Goal: Book appointment/travel/reservation

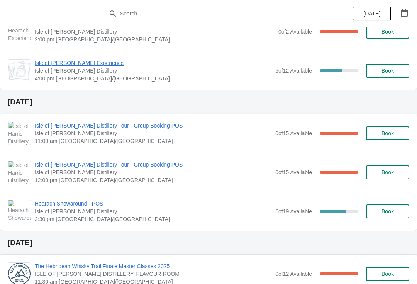
scroll to position [811, 0]
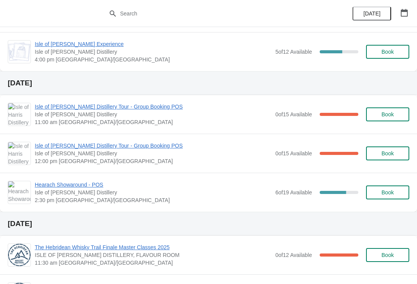
click at [392, 194] on span "Book" at bounding box center [387, 192] width 12 height 6
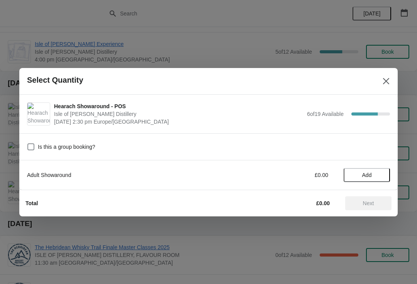
click at [380, 173] on span "Add" at bounding box center [366, 175] width 32 height 6
click at [381, 174] on icon at bounding box center [380, 174] width 8 height 8
click at [382, 174] on icon at bounding box center [380, 174] width 8 height 8
click at [381, 176] on icon at bounding box center [380, 174] width 8 height 8
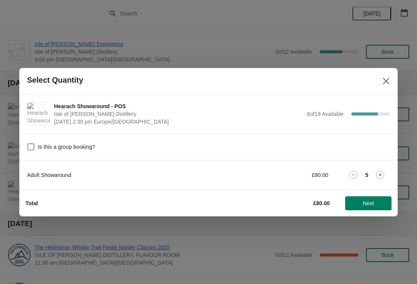
click at [383, 173] on icon at bounding box center [380, 174] width 8 height 8
click at [369, 201] on span "Next" at bounding box center [368, 203] width 11 height 6
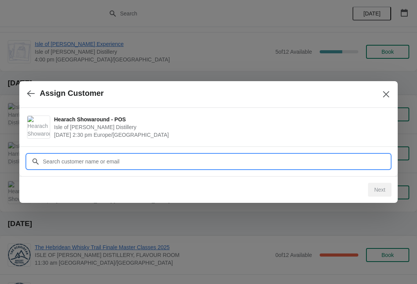
click at [231, 159] on input "Customer" at bounding box center [215, 161] width 347 height 14
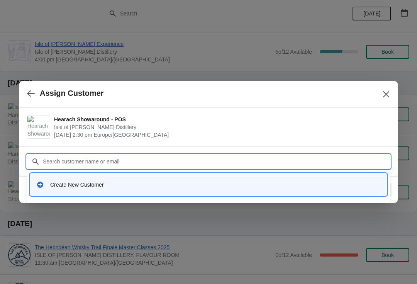
click at [140, 180] on div "Create New Customer" at bounding box center [208, 184] width 350 height 16
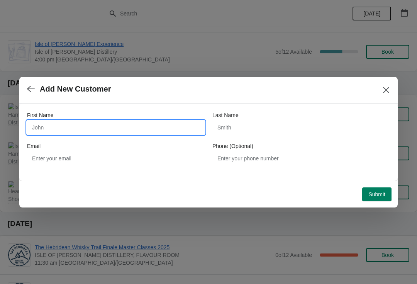
click at [79, 128] on input "First Name" at bounding box center [115, 127] width 177 height 14
type input "Radical"
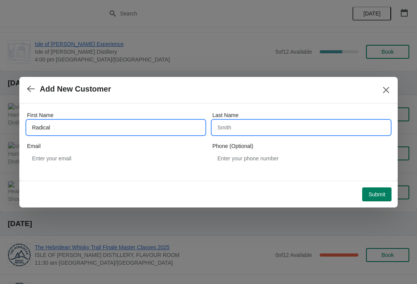
click at [279, 126] on input "Last Name" at bounding box center [300, 127] width 177 height 14
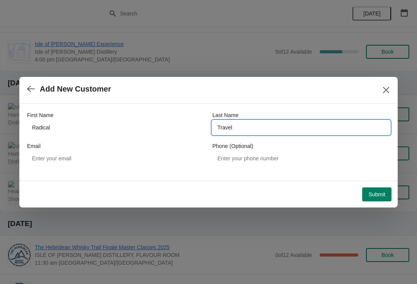
type input "Travel"
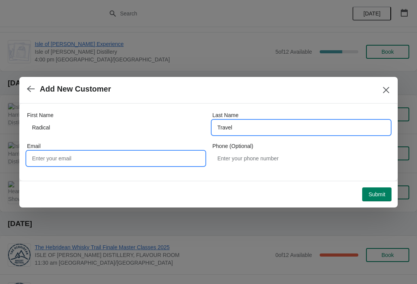
click at [110, 160] on input "Email" at bounding box center [115, 158] width 177 height 14
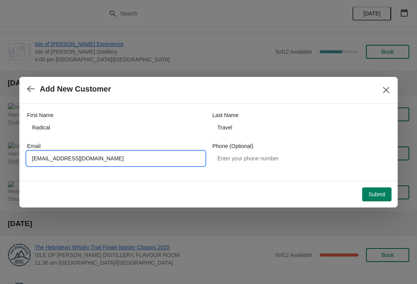
type input "opssupport@radicaltravel.com"
click at [378, 195] on span "Submit" at bounding box center [376, 194] width 17 height 6
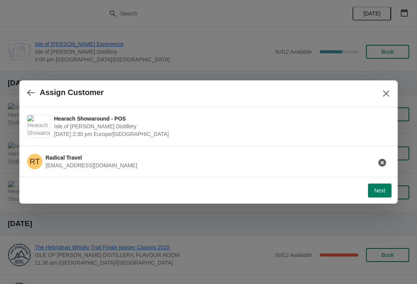
click at [380, 186] on button "Next" at bounding box center [380, 190] width 24 height 14
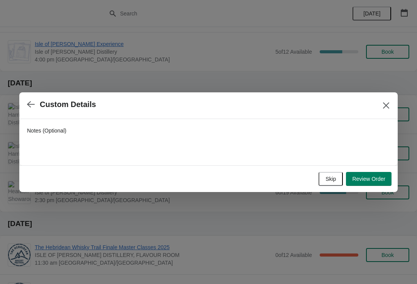
click at [376, 177] on span "Review Order" at bounding box center [368, 179] width 33 height 6
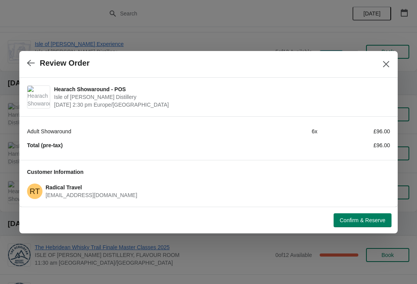
click at [353, 221] on span "Confirm & Reserve" at bounding box center [362, 220] width 46 height 6
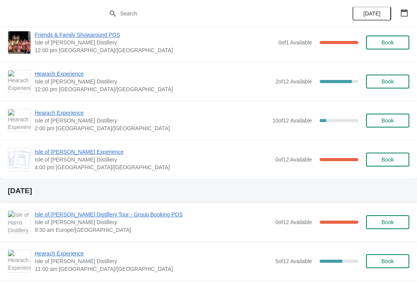
scroll to position [89, 0]
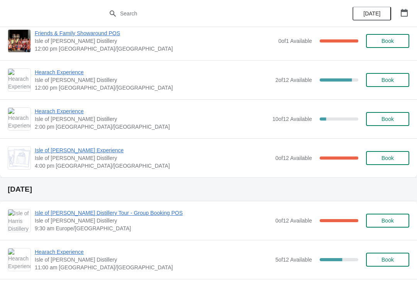
click at [113, 210] on span "Isle of [PERSON_NAME] Distillery Tour - Group Booking POS" at bounding box center [153, 213] width 236 height 8
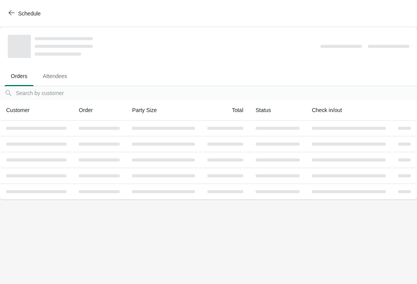
scroll to position [0, 0]
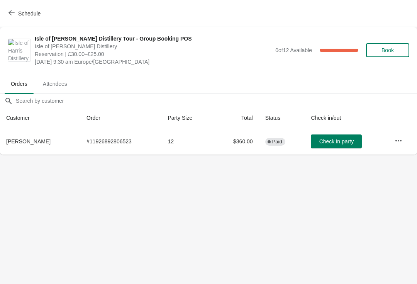
click at [18, 12] on span "Schedule" at bounding box center [29, 13] width 22 height 6
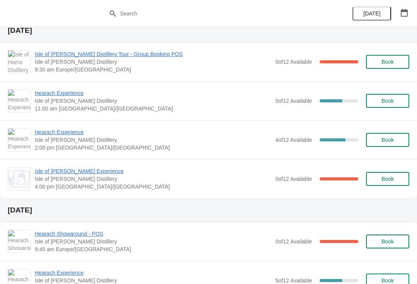
scroll to position [248, 0]
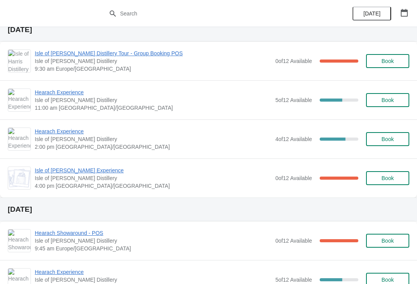
click at [58, 172] on span "Isle of [PERSON_NAME] Experience" at bounding box center [153, 170] width 236 height 8
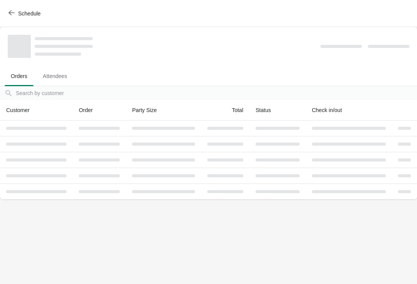
scroll to position [0, 0]
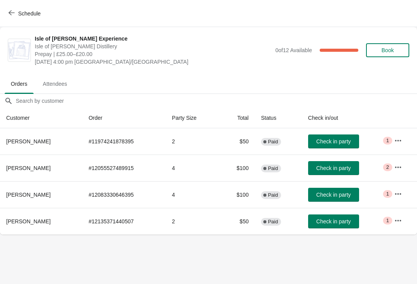
click at [10, 8] on button "Schedule" at bounding box center [25, 14] width 43 height 14
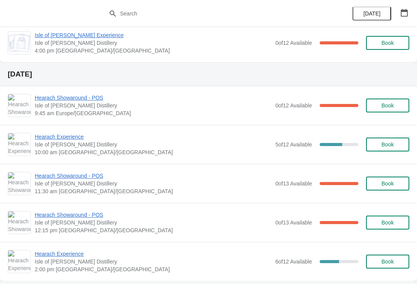
scroll to position [385, 0]
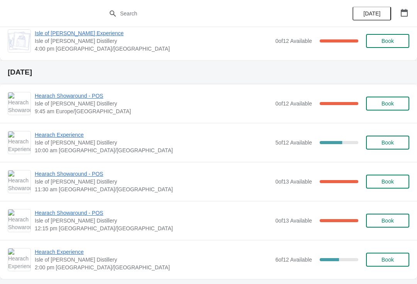
click at [59, 98] on span "Hearach Showaround - POS" at bounding box center [153, 96] width 236 height 8
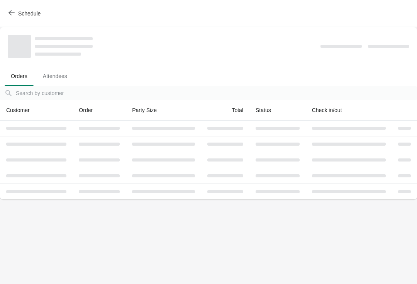
scroll to position [0, 0]
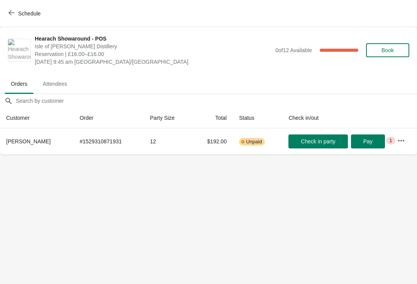
click at [4, 14] on button "Schedule" at bounding box center [25, 14] width 43 height 14
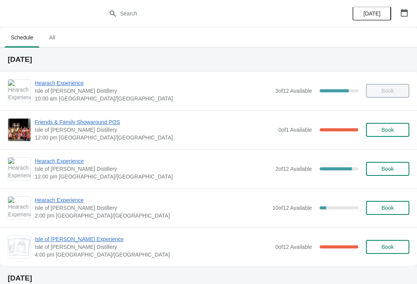
click at [404, 12] on icon "button" at bounding box center [404, 13] width 8 height 8
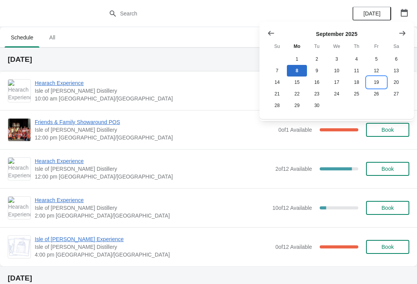
click at [379, 86] on button "19" at bounding box center [376, 82] width 20 height 12
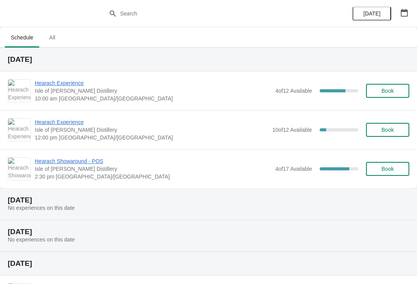
click at [388, 173] on button "Book" at bounding box center [387, 169] width 43 height 14
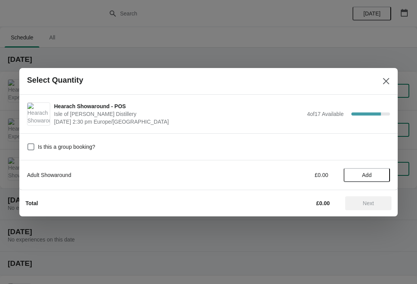
click at [378, 174] on span "Add" at bounding box center [366, 175] width 32 height 6
click at [381, 175] on icon at bounding box center [380, 174] width 8 height 8
click at [382, 173] on icon at bounding box center [380, 174] width 8 height 8
click at [380, 176] on icon at bounding box center [379, 174] width 3 height 3
click at [375, 200] on span "Next" at bounding box center [368, 203] width 34 height 6
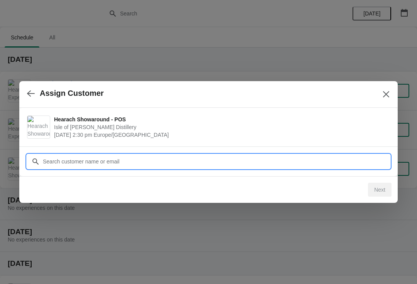
click at [49, 155] on input "Customer" at bounding box center [215, 161] width 347 height 14
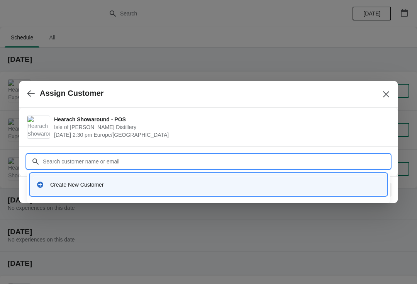
click at [62, 187] on div "Create New Customer" at bounding box center [215, 185] width 330 height 8
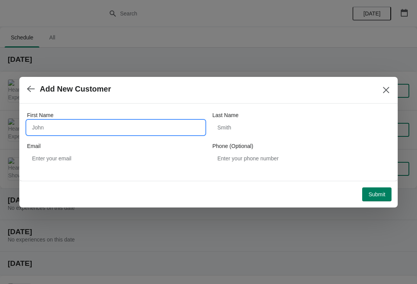
click at [51, 120] on input "First Name" at bounding box center [115, 127] width 177 height 14
type input "Radical"
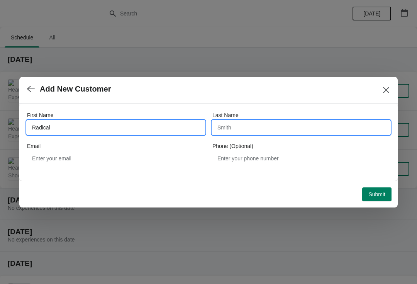
click at [267, 130] on input "Last Name" at bounding box center [300, 127] width 177 height 14
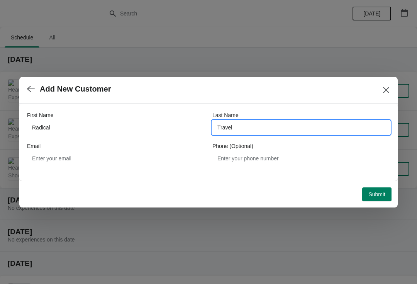
type input "Travel"
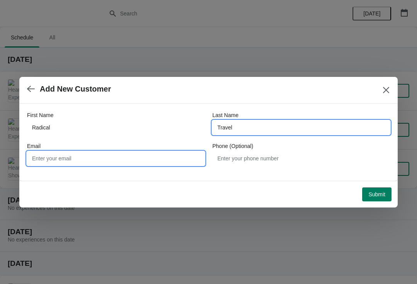
click at [133, 154] on input "Email" at bounding box center [115, 158] width 177 height 14
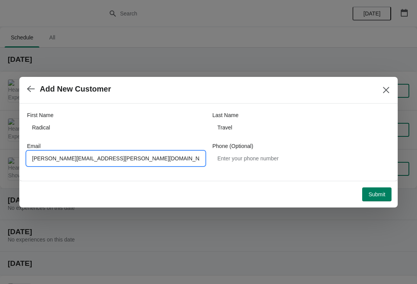
type input "[PERSON_NAME][EMAIL_ADDRESS][PERSON_NAME][DOMAIN_NAME]"
click at [376, 192] on span "Submit" at bounding box center [376, 194] width 17 height 6
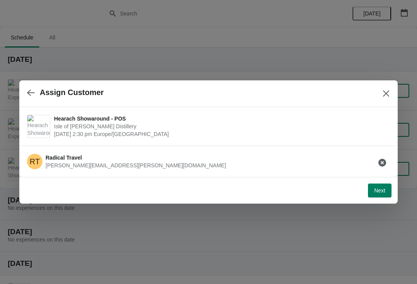
click at [382, 193] on span "Next" at bounding box center [379, 190] width 11 height 6
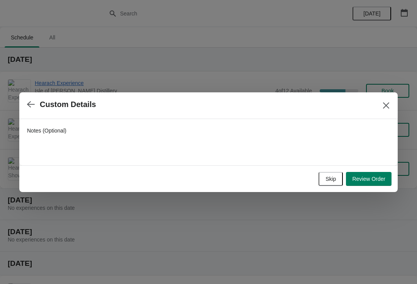
click at [373, 182] on button "Review Order" at bounding box center [369, 179] width 46 height 14
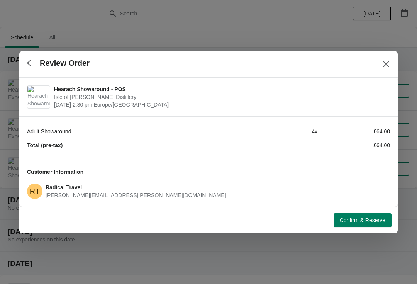
click at [366, 223] on button "Confirm & Reserve" at bounding box center [362, 220] width 58 height 14
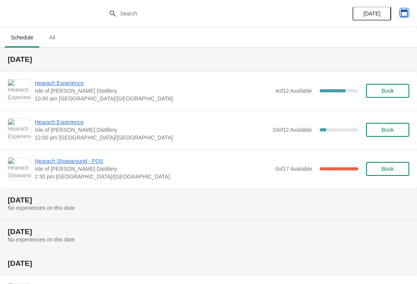
click at [406, 8] on button "button" at bounding box center [404, 13] width 14 height 14
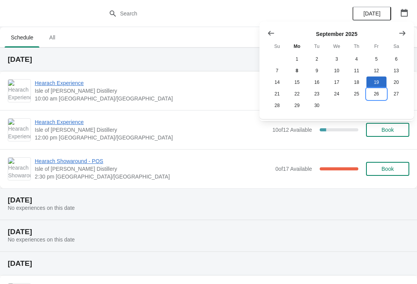
click at [381, 93] on button "26" at bounding box center [376, 94] width 20 height 12
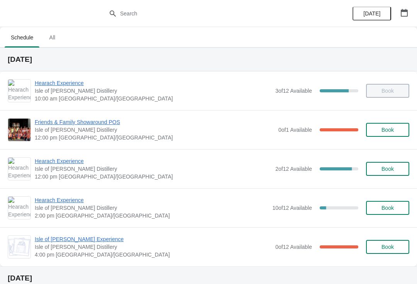
click at [407, 15] on icon "button" at bounding box center [403, 13] width 7 height 8
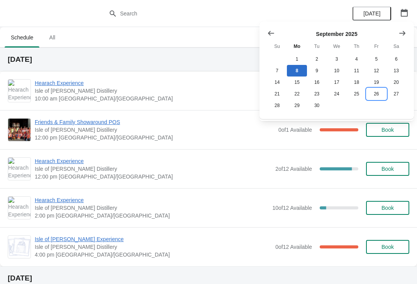
click at [378, 94] on button "26" at bounding box center [376, 94] width 20 height 12
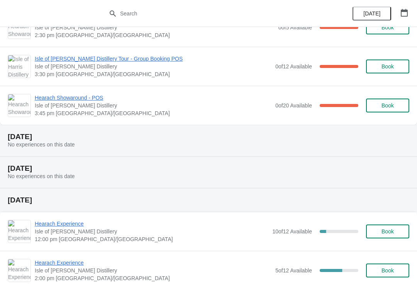
scroll to position [103, 0]
click at [150, 60] on span "Isle of [PERSON_NAME] Distillery Tour - Group Booking POS" at bounding box center [153, 58] width 236 height 8
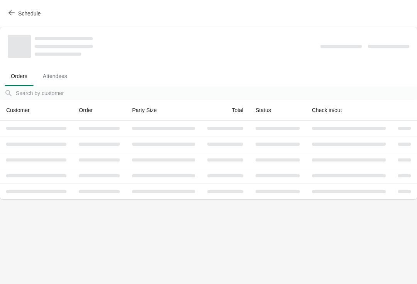
scroll to position [0, 0]
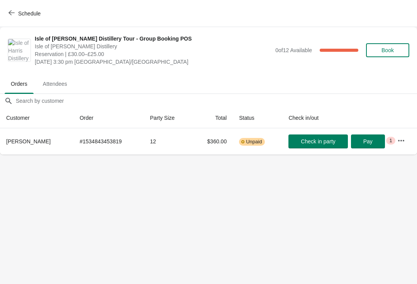
click at [399, 140] on icon "button" at bounding box center [401, 141] width 8 height 8
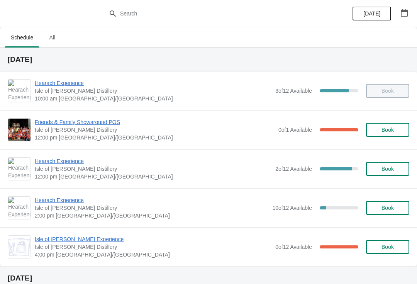
click at [402, 14] on icon "button" at bounding box center [404, 13] width 8 height 8
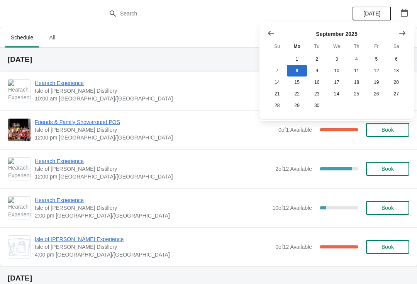
click at [404, 33] on icon "Show next month, October 2025" at bounding box center [402, 32] width 6 height 5
click at [339, 59] on button "1" at bounding box center [336, 59] width 20 height 12
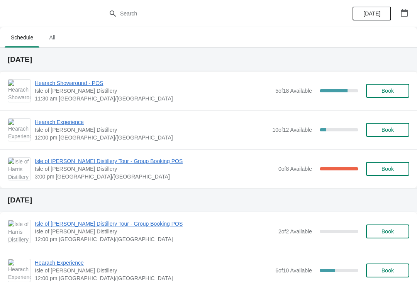
click at [390, 91] on span "Book" at bounding box center [387, 91] width 12 height 6
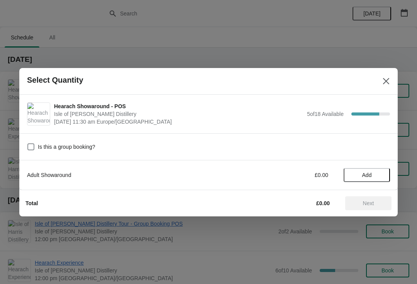
click at [380, 173] on span "Add" at bounding box center [366, 175] width 32 height 6
click at [379, 176] on icon at bounding box center [380, 174] width 8 height 8
click at [378, 176] on icon at bounding box center [380, 174] width 8 height 8
click at [380, 175] on icon at bounding box center [379, 174] width 3 height 3
click at [381, 173] on icon at bounding box center [380, 174] width 8 height 8
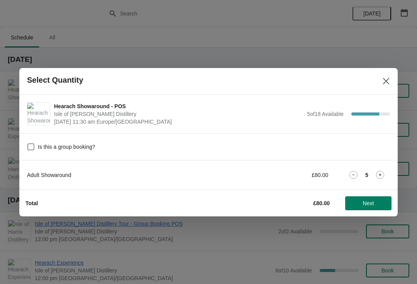
click at [366, 207] on button "Next" at bounding box center [368, 203] width 46 height 14
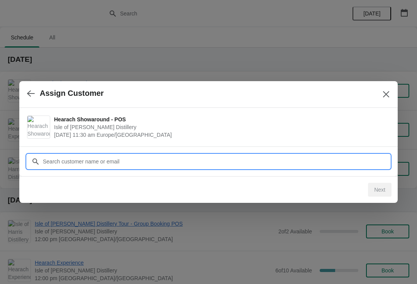
click at [76, 157] on input "Customer" at bounding box center [215, 161] width 347 height 14
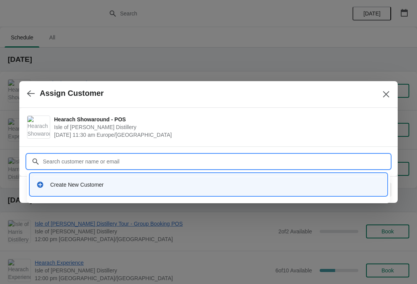
click at [80, 186] on div "Create New Customer" at bounding box center [215, 185] width 330 height 8
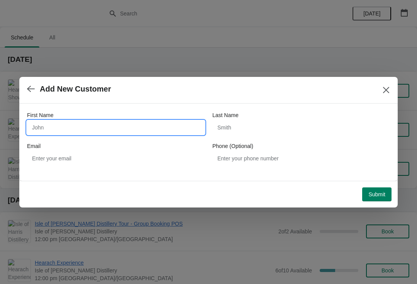
click at [52, 122] on input "First Name" at bounding box center [115, 127] width 177 height 14
type input "RIT"
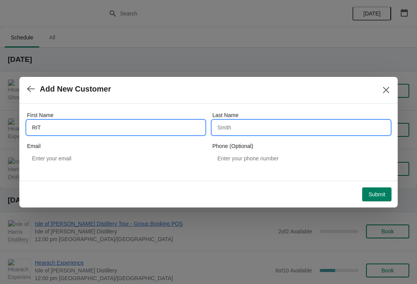
click at [257, 130] on input "Last Name" at bounding box center [300, 127] width 177 height 14
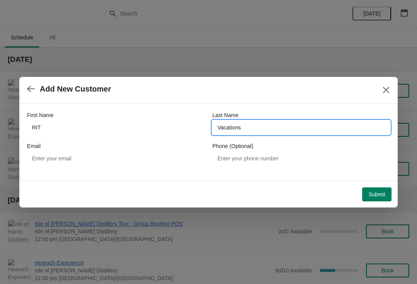
type input "Vacations"
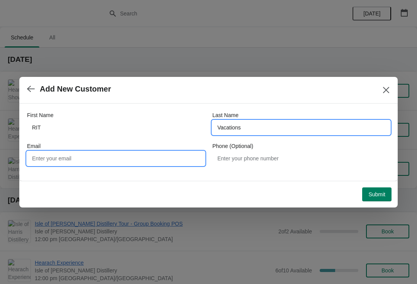
click at [48, 155] on input "Email" at bounding box center [115, 158] width 177 height 14
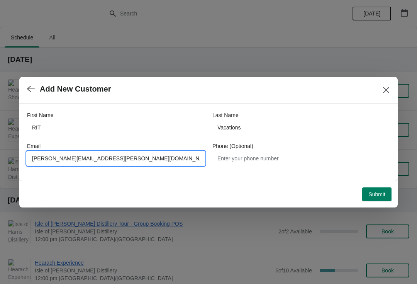
type input "Marie.morrison@harrisdistillery.com"
click at [384, 196] on span "Submit" at bounding box center [376, 194] width 17 height 6
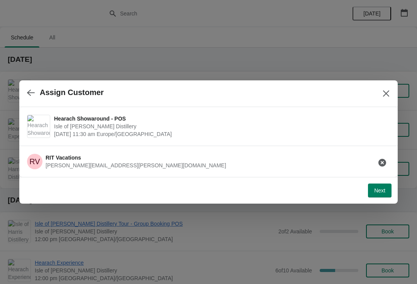
click at [379, 189] on span "Next" at bounding box center [379, 190] width 11 height 6
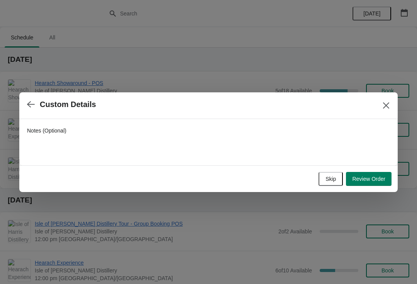
click at [365, 176] on span "Review Order" at bounding box center [368, 179] width 33 height 6
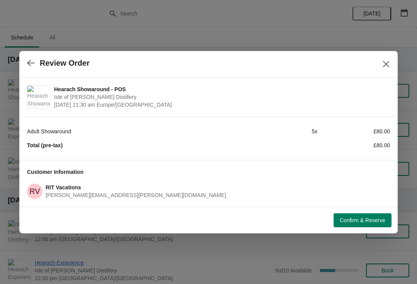
click at [359, 225] on button "Confirm & Reserve" at bounding box center [362, 220] width 58 height 14
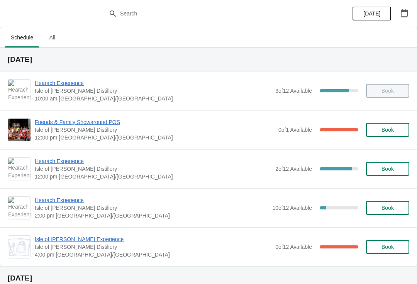
click at [406, 17] on button "button" at bounding box center [404, 13] width 14 height 14
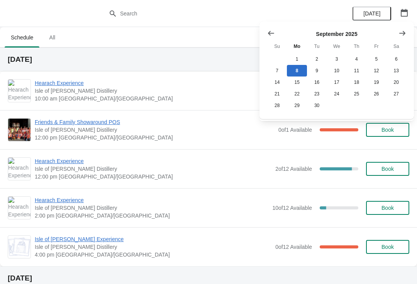
click at [405, 32] on icon "Show next month, October 2025" at bounding box center [402, 33] width 8 height 8
click at [337, 59] on button "1" at bounding box center [336, 59] width 20 height 12
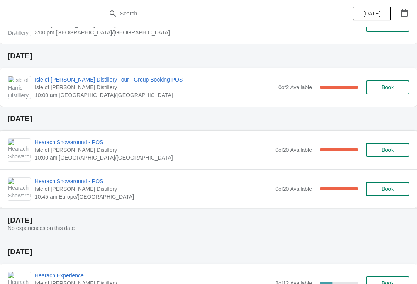
scroll to position [363, 0]
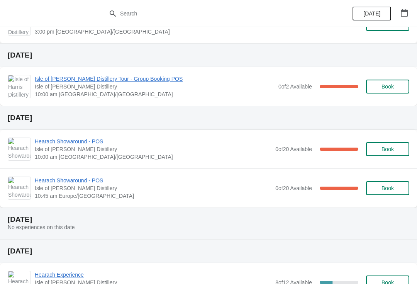
click at [125, 79] on span "Isle of [PERSON_NAME] Distillery Tour - Group Booking POS" at bounding box center [155, 79] width 240 height 8
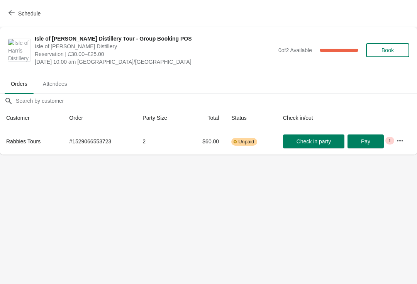
click at [14, 9] on button "Schedule" at bounding box center [25, 14] width 43 height 14
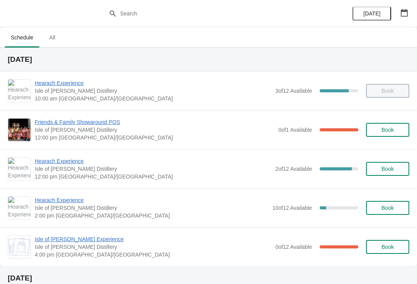
click at [404, 13] on icon "button" at bounding box center [404, 13] width 8 height 8
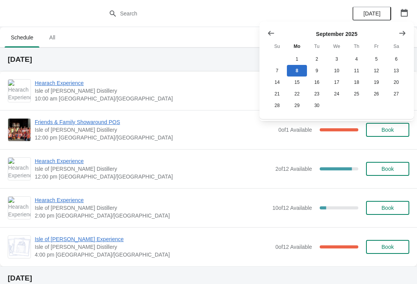
click at [399, 34] on icon "Show next month, October 2025" at bounding box center [402, 33] width 8 height 8
click at [299, 81] on button "13" at bounding box center [297, 82] width 20 height 12
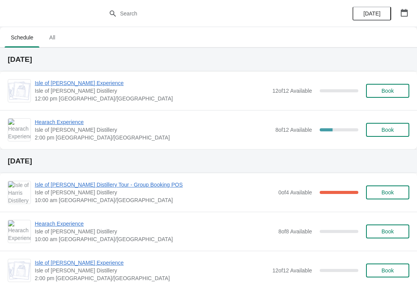
click at [377, 7] on button "[DATE]" at bounding box center [371, 14] width 39 height 14
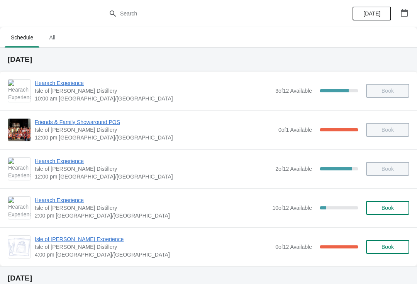
click at [60, 237] on span "Isle of [PERSON_NAME] Experience" at bounding box center [153, 239] width 236 height 8
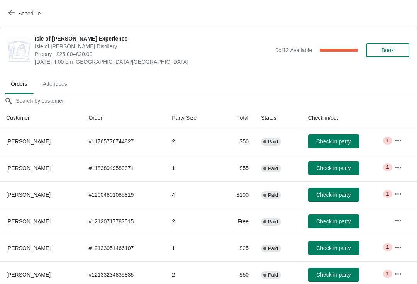
click at [400, 168] on icon "button" at bounding box center [398, 167] width 8 height 8
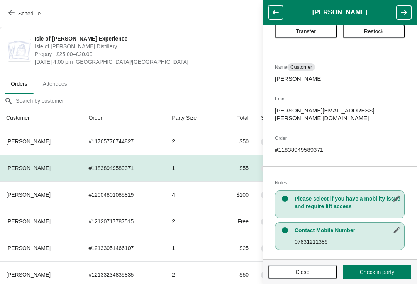
scroll to position [24, 0]
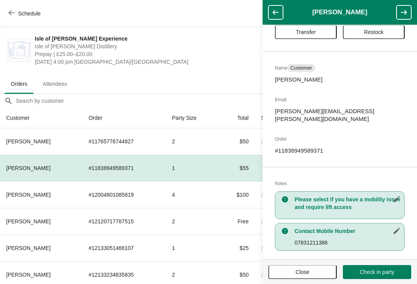
click at [397, 227] on icon "button" at bounding box center [396, 231] width 8 height 8
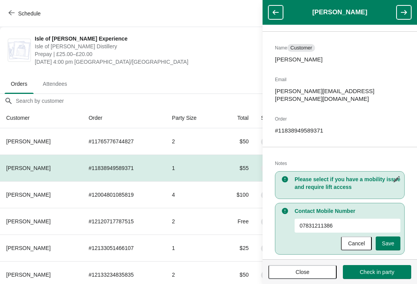
scroll to position [46, 0]
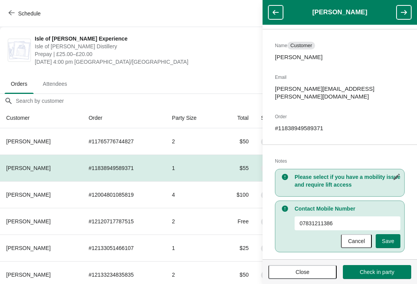
click at [398, 173] on icon "button" at bounding box center [396, 177] width 8 height 8
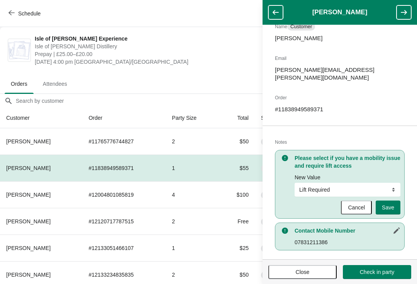
scroll to position [64, 0]
click at [399, 160] on h3 "Please select if you have a mobility issue and require lift access" at bounding box center [347, 161] width 106 height 15
click at [304, 266] on button "Close" at bounding box center [302, 272] width 68 height 14
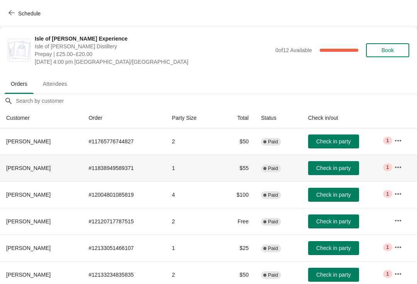
click at [20, 167] on span "Sharon Harris" at bounding box center [28, 168] width 44 height 6
click at [394, 165] on button "button" at bounding box center [398, 167] width 14 height 14
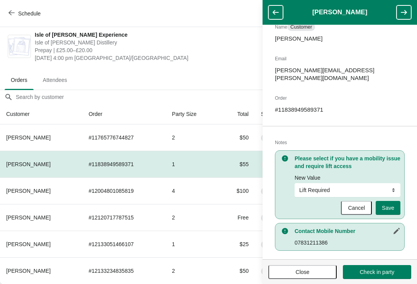
scroll to position [4, 0]
click at [398, 228] on icon "button" at bounding box center [396, 231] width 6 height 6
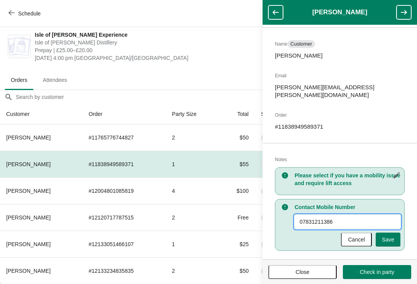
click at [359, 214] on input "07831211386" at bounding box center [347, 221] width 106 height 14
type input "07831211386."
click at [393, 236] on span "Save" at bounding box center [387, 239] width 12 height 6
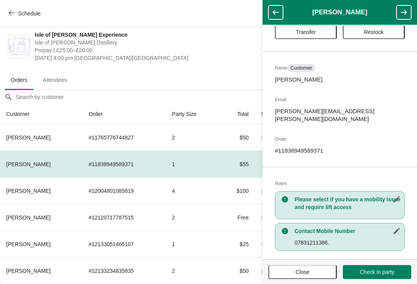
click at [308, 275] on button "Close" at bounding box center [302, 272] width 68 height 14
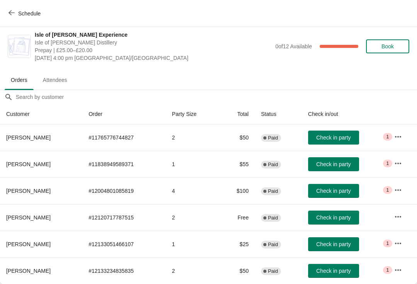
click at [379, 280] on td "Check in party" at bounding box center [345, 270] width 86 height 27
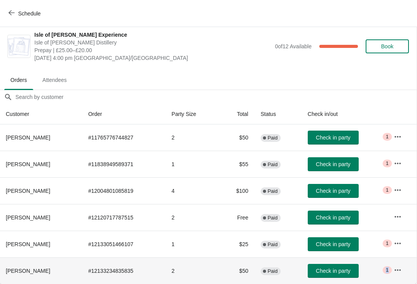
scroll to position [4, 0]
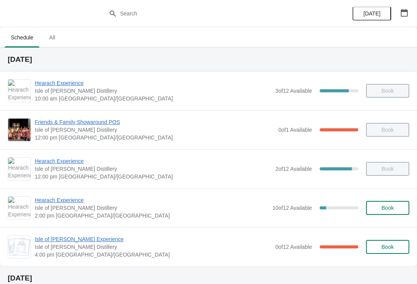
click at [66, 198] on span "Hearach Experience" at bounding box center [151, 200] width 233 height 8
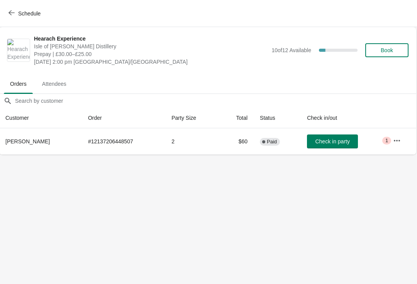
scroll to position [0, 0]
click at [27, 9] on button "Schedule" at bounding box center [25, 14] width 43 height 14
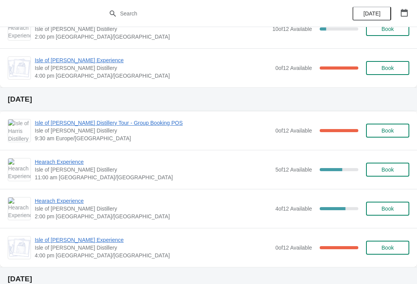
scroll to position [184, 0]
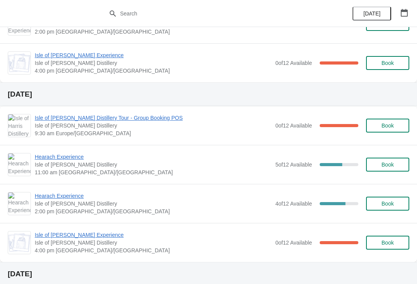
click at [69, 194] on span "Hearach Experience" at bounding box center [153, 196] width 236 height 8
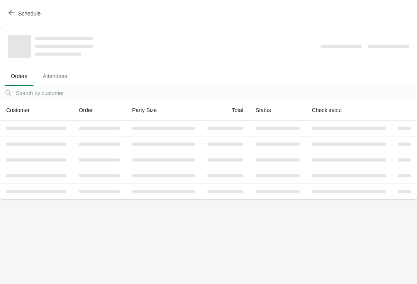
scroll to position [0, 0]
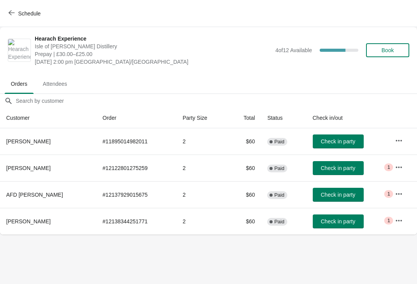
click at [26, 18] on button "Schedule" at bounding box center [25, 14] width 43 height 14
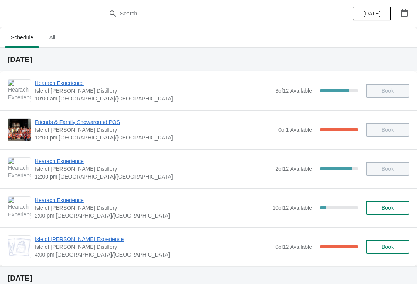
click at [75, 200] on span "Hearach Experience" at bounding box center [151, 200] width 233 height 8
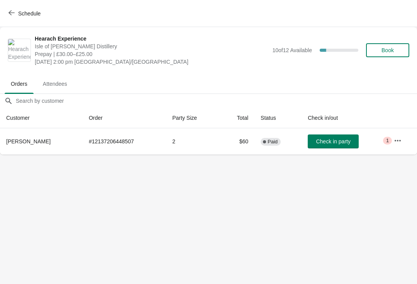
click at [30, 7] on button "Schedule" at bounding box center [25, 14] width 43 height 14
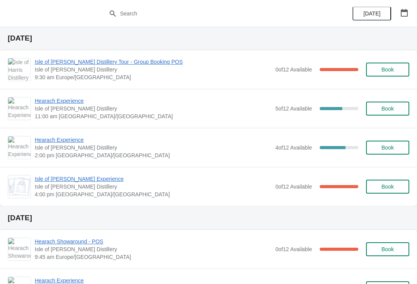
scroll to position [233, 0]
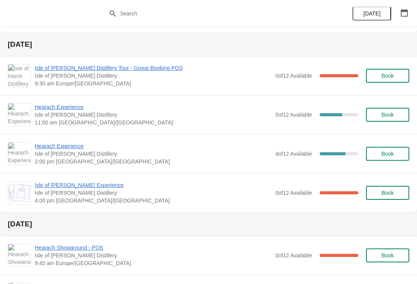
click at [67, 147] on span "Hearach Experience" at bounding box center [153, 146] width 236 height 8
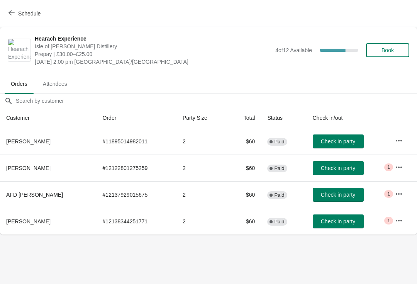
scroll to position [0, 0]
click at [395, 169] on icon "button" at bounding box center [399, 167] width 8 height 8
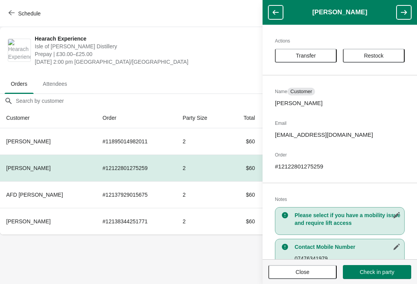
click at [322, 52] on span "Transfer" at bounding box center [306, 55] width 48 height 6
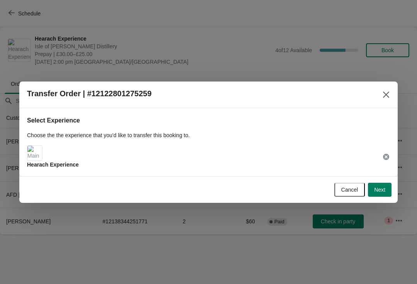
click at [383, 190] on span "Next" at bounding box center [379, 189] width 11 height 6
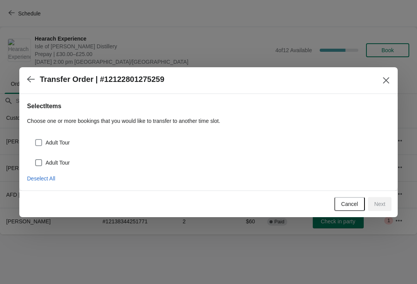
click at [37, 141] on span at bounding box center [38, 142] width 7 height 7
click at [35, 139] on input "Adult Tour" at bounding box center [35, 139] width 0 height 0
checkbox input "true"
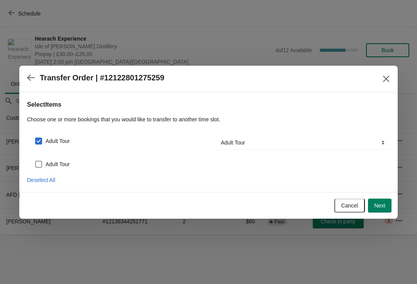
click at [44, 159] on label "Adult Tour" at bounding box center [52, 164] width 35 height 11
click at [35, 160] on input "Adult Tour" at bounding box center [35, 160] width 0 height 0
checkbox input "true"
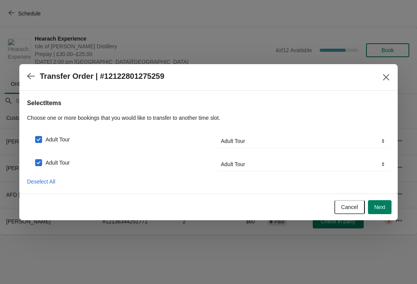
click at [380, 205] on span "Next" at bounding box center [379, 207] width 11 height 6
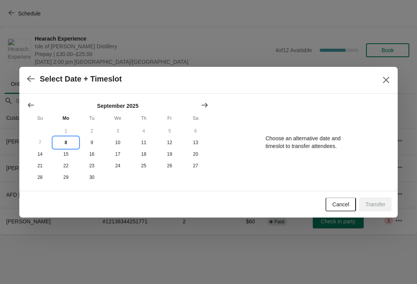
click at [68, 140] on button "8" at bounding box center [66, 143] width 26 height 12
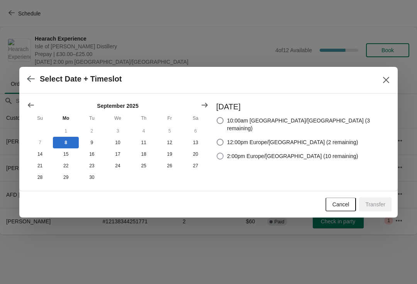
click at [223, 152] on span at bounding box center [219, 155] width 7 height 7
click at [217, 152] on input "2:00pm Europe/[GEOGRAPHIC_DATA] (10 remaining)" at bounding box center [216, 152] width 0 height 0
radio input "true"
click at [384, 207] on span "Transfer" at bounding box center [375, 204] width 20 height 6
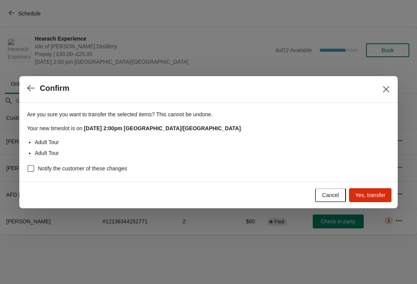
click at [378, 196] on span "Yes, transfer" at bounding box center [370, 195] width 30 height 6
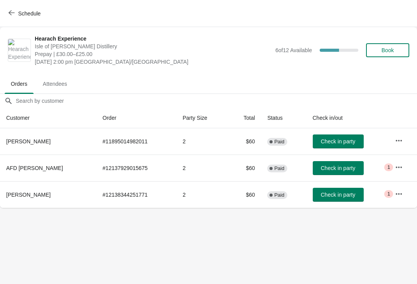
click at [20, 17] on button "Schedule" at bounding box center [25, 14] width 43 height 14
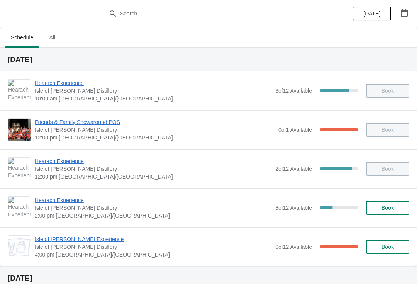
click at [71, 203] on span "Hearach Experience" at bounding box center [153, 200] width 236 height 8
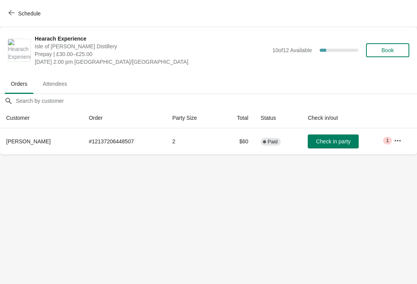
click at [17, 16] on span "Schedule" at bounding box center [25, 13] width 30 height 7
